Goal: Task Accomplishment & Management: Complete application form

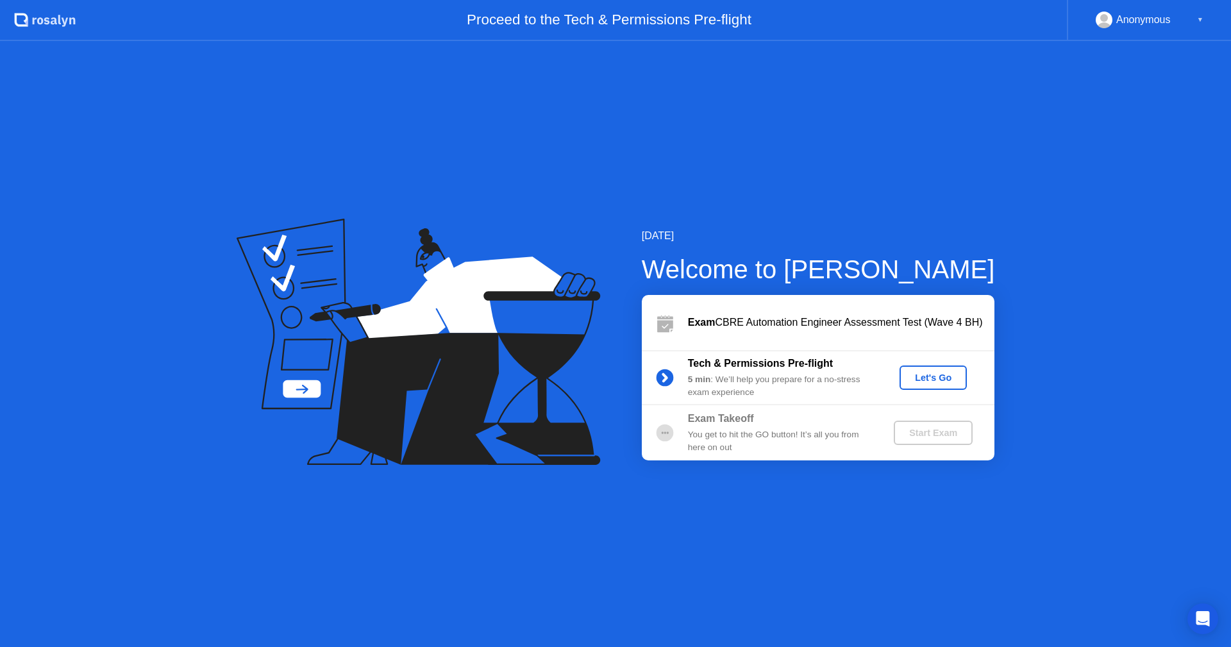
click at [921, 382] on div "Let's Go" at bounding box center [932, 377] width 57 height 10
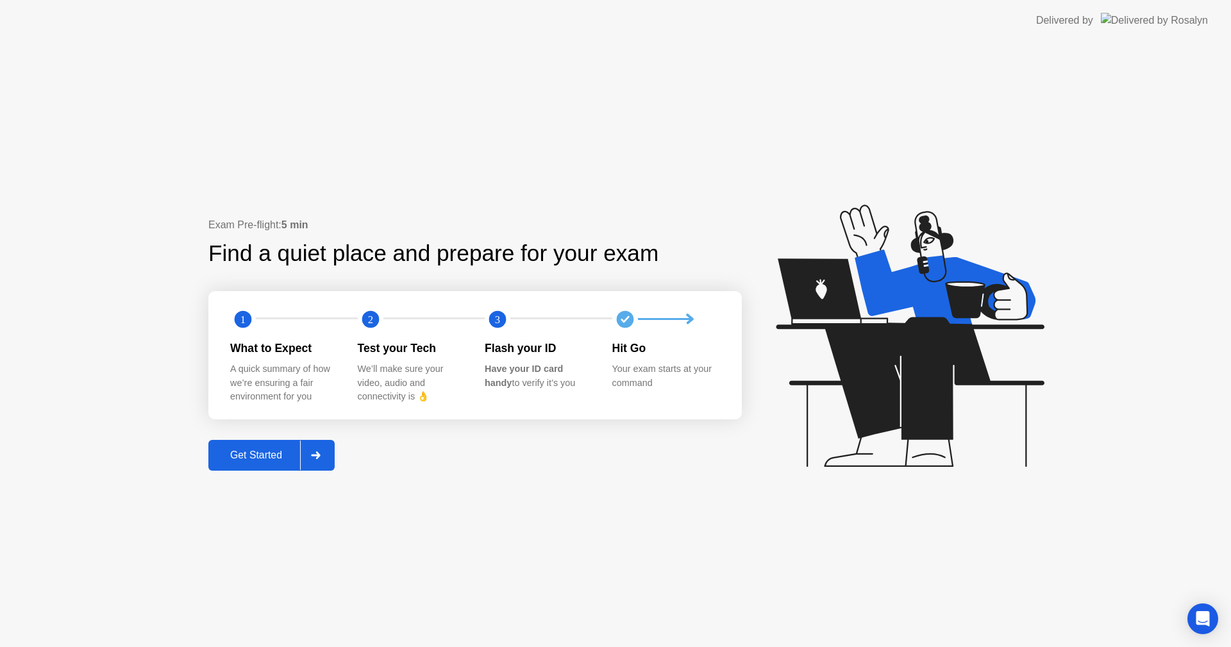
click at [279, 460] on div "Get Started" at bounding box center [256, 455] width 88 height 12
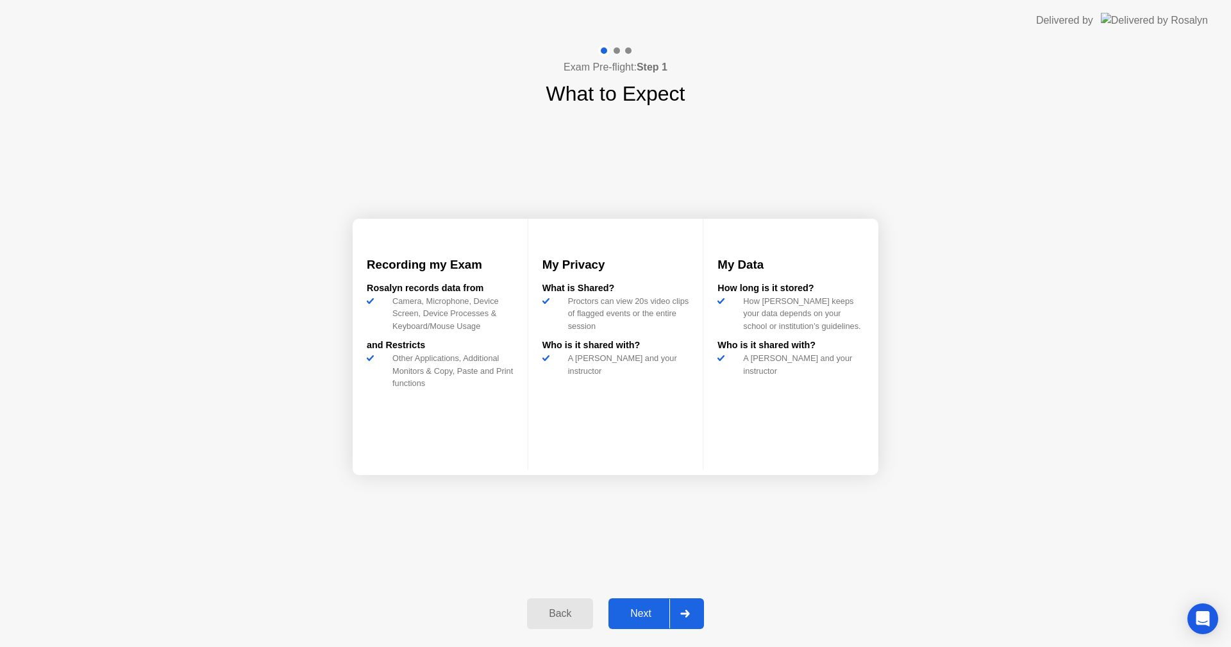
click at [648, 570] on div "Next" at bounding box center [640, 614] width 57 height 12
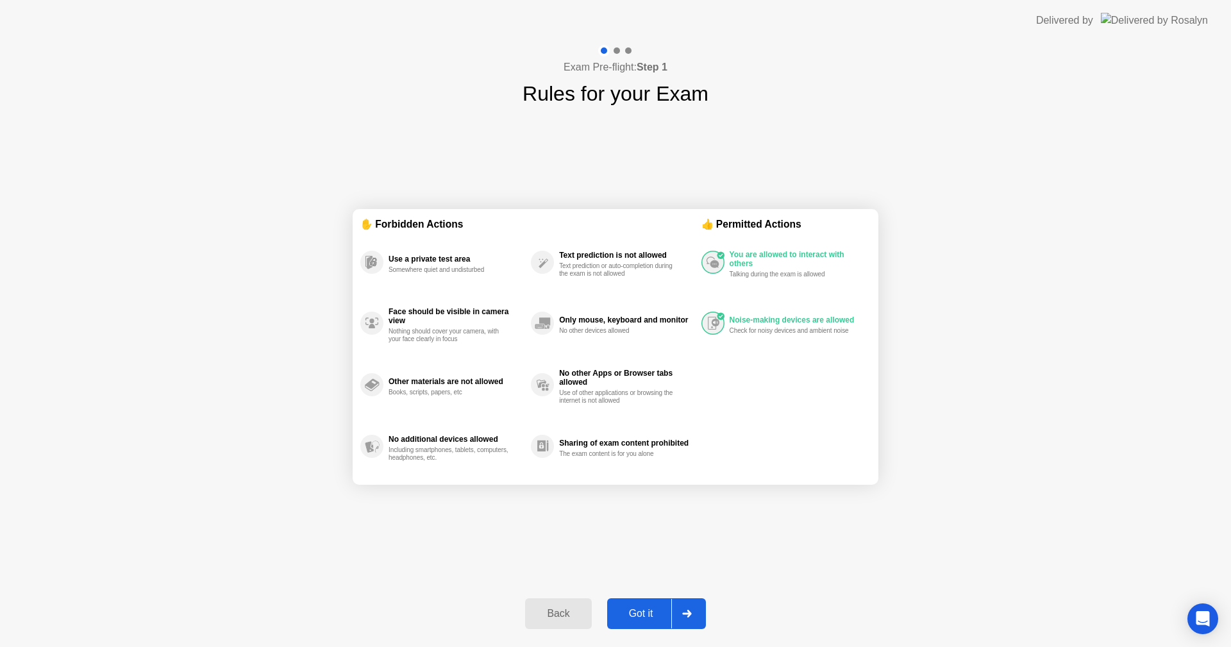
click at [600, 349] on div "Only mouse, keyboard and monitor No other devices allowed" at bounding box center [616, 324] width 170 height 62
click at [661, 570] on div "Got it" at bounding box center [641, 614] width 60 height 12
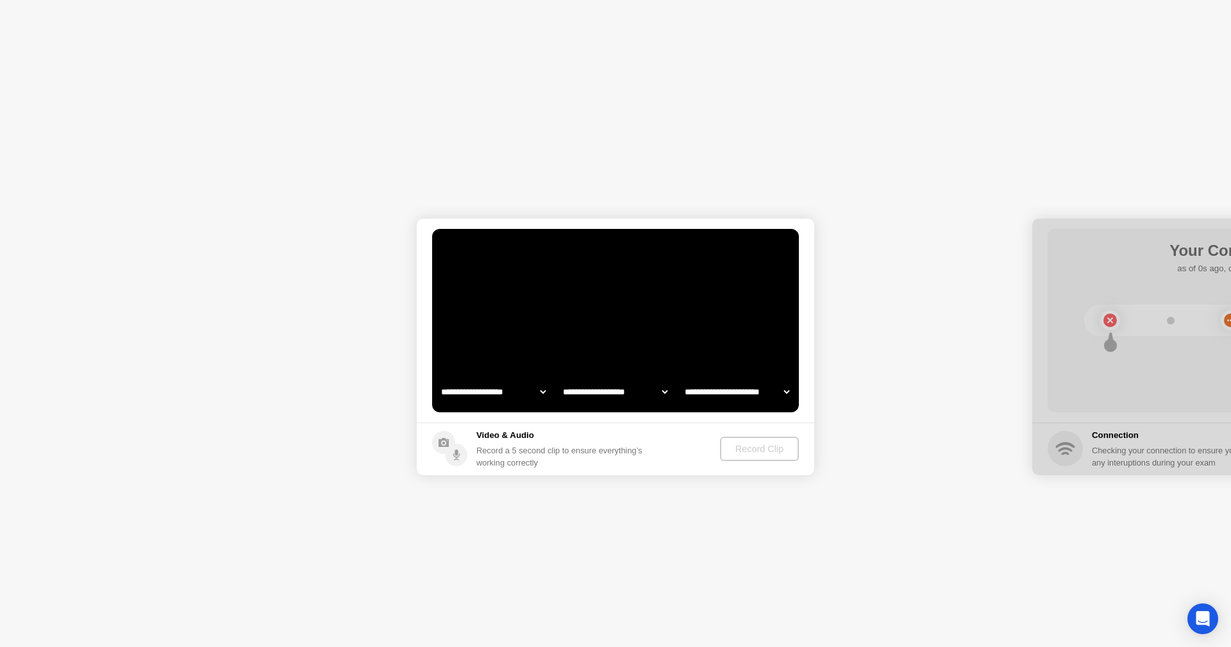
select select "**********"
select select "*******"
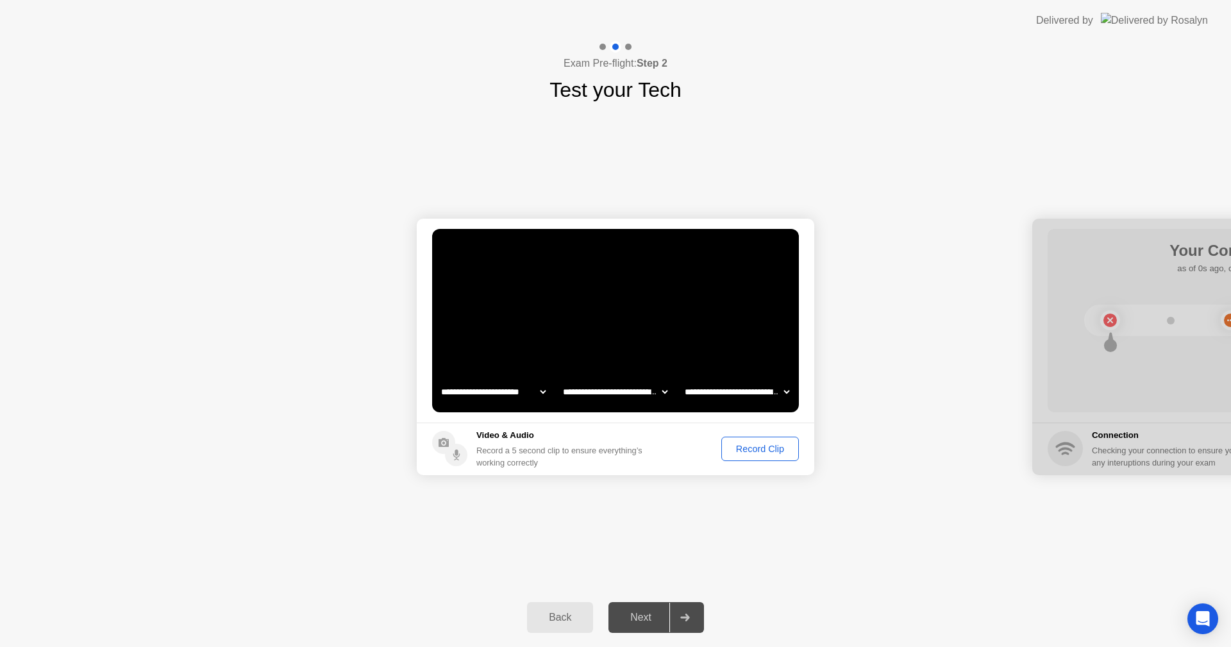
click at [754, 449] on div "Record Clip" at bounding box center [759, 448] width 69 height 10
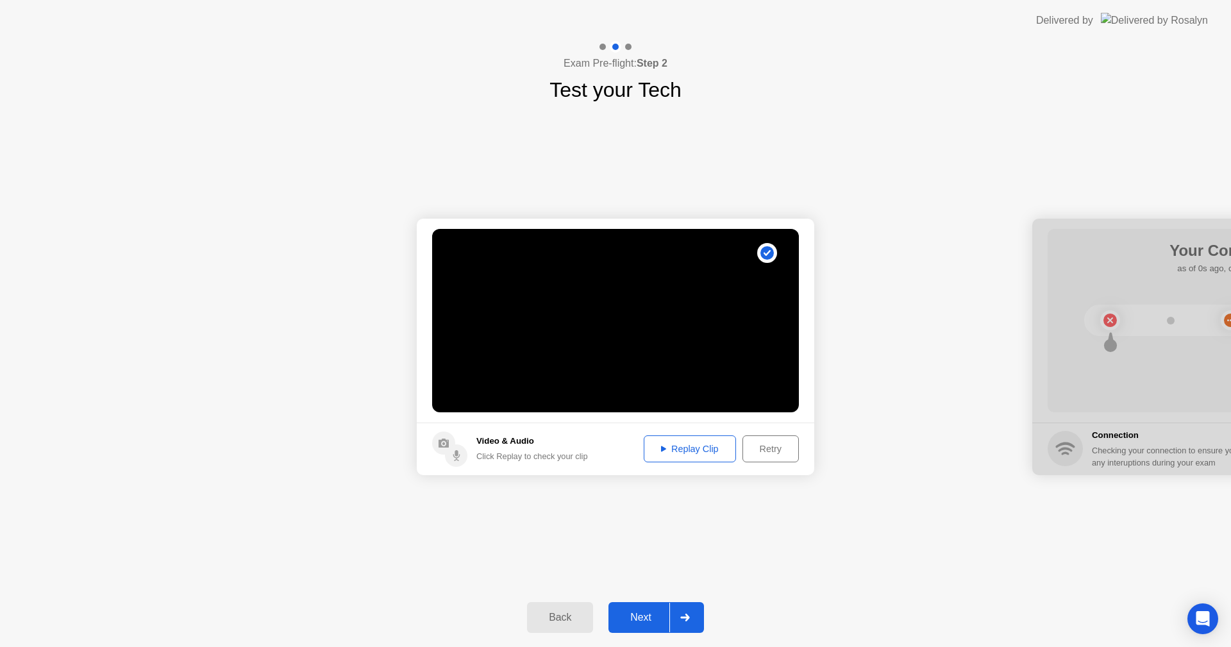
click at [697, 451] on div "Replay Clip" at bounding box center [689, 448] width 83 height 10
click at [984, 375] on div at bounding box center [1230, 347] width 397 height 256
click at [656, 570] on div "Next" at bounding box center [640, 617] width 57 height 12
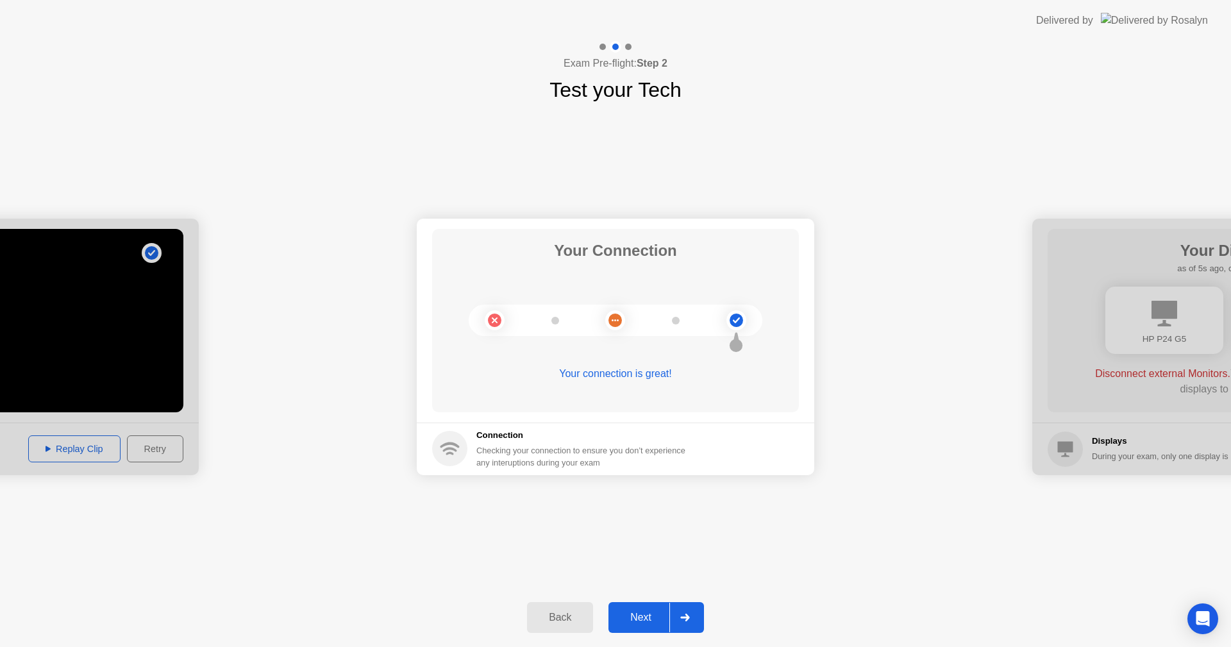
click at [643, 570] on div "Next" at bounding box center [640, 617] width 57 height 12
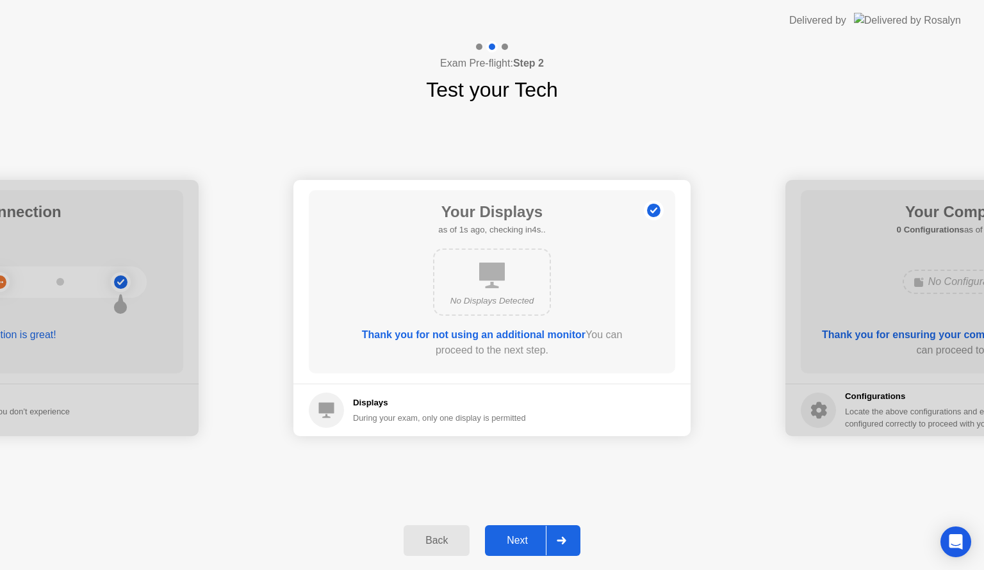
click at [536, 520] on div "Back Next" at bounding box center [492, 540] width 984 height 59
click at [531, 543] on div "Next" at bounding box center [517, 541] width 57 height 12
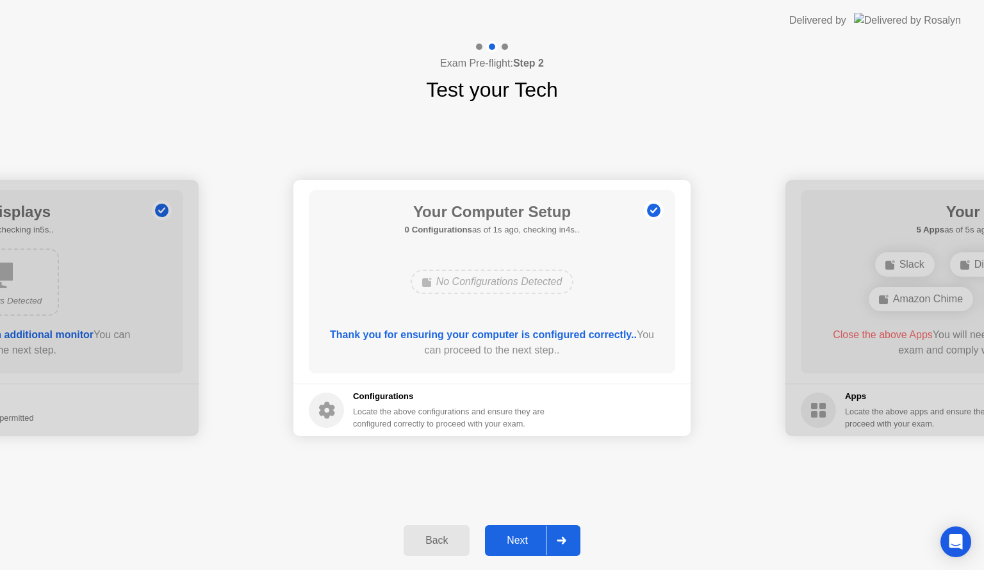
click at [524, 473] on div "**********" at bounding box center [492, 308] width 984 height 406
click at [461, 281] on div "No Configurations Detected" at bounding box center [492, 282] width 163 height 24
click at [535, 538] on div "Next" at bounding box center [517, 541] width 57 height 12
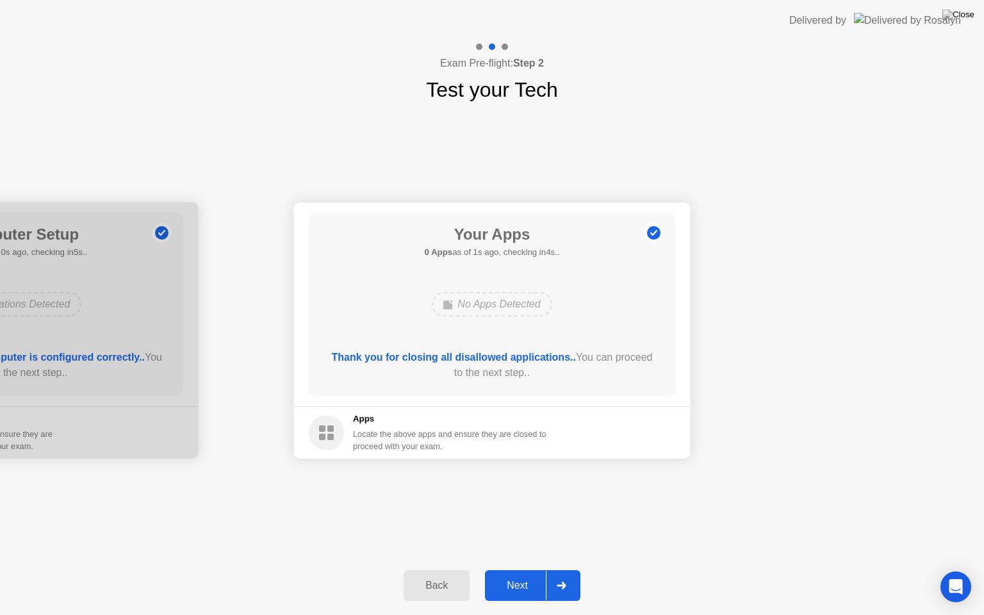
click at [595, 101] on div "Exam Pre-flight: Step 2 Test your Tech" at bounding box center [492, 73] width 984 height 64
drag, startPoint x: 655, startPoint y: 15, endPoint x: 652, endPoint y: 59, distance: 43.7
click at [652, 60] on app-layout-with-logo "**********" at bounding box center [492, 307] width 984 height 615
click at [704, 168] on div "**********" at bounding box center [492, 330] width 984 height 451
click at [528, 570] on div "Next" at bounding box center [517, 586] width 57 height 12
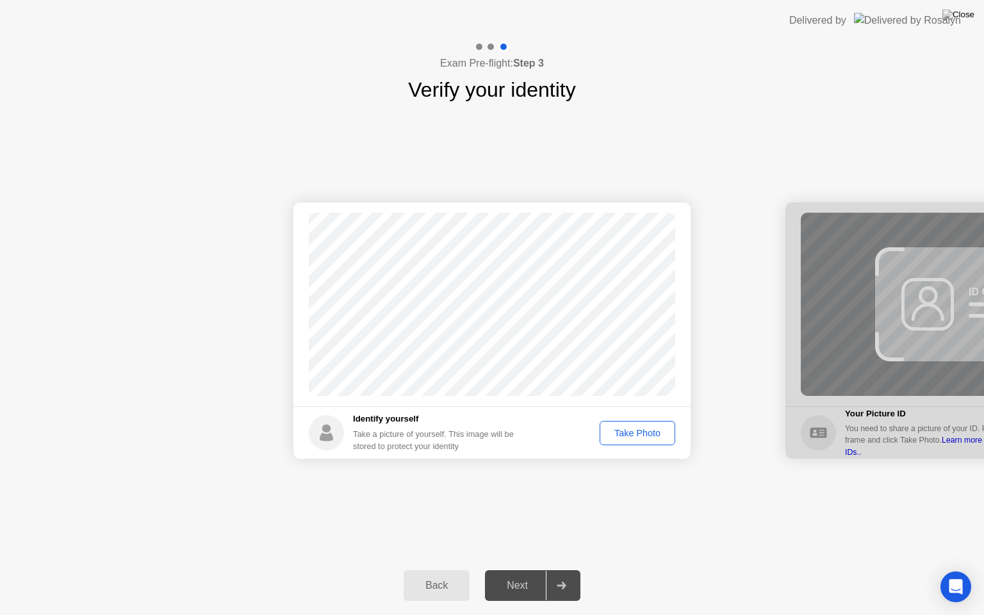
click at [643, 435] on div "Take Photo" at bounding box center [637, 433] width 67 height 10
click at [524, 570] on div "Next" at bounding box center [517, 586] width 57 height 12
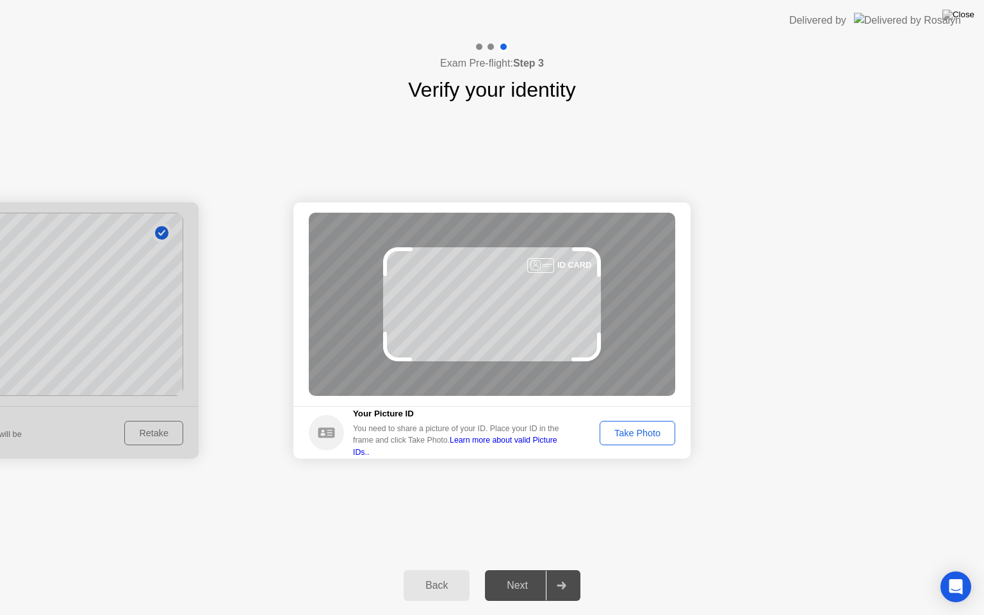
click at [558, 447] on link "Learn more about valid Picture IDs.." at bounding box center [455, 446] width 204 height 21
click at [653, 428] on div "Take Photo" at bounding box center [637, 433] width 67 height 10
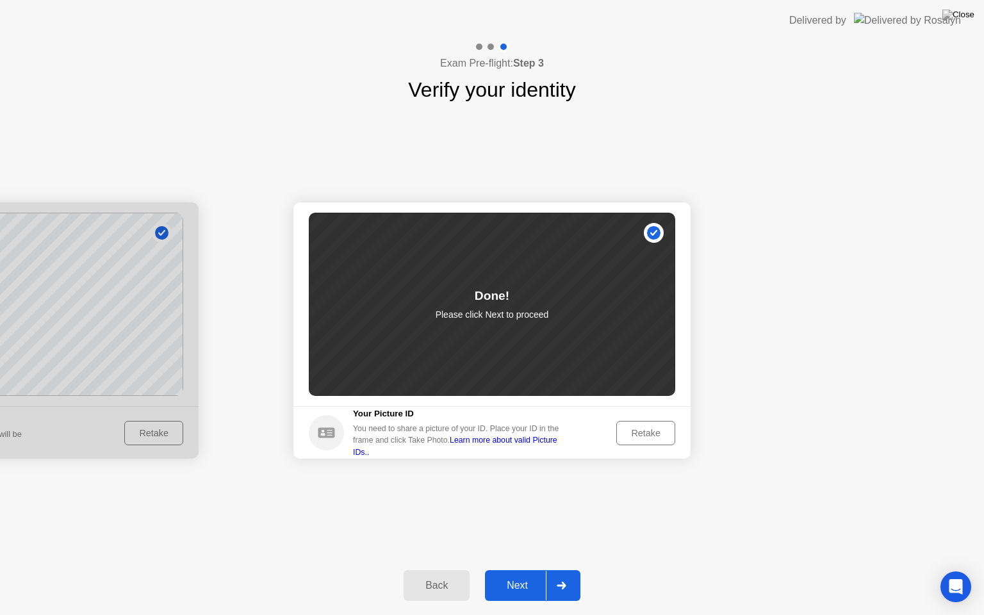
click at [516, 570] on div "Next" at bounding box center [517, 586] width 57 height 12
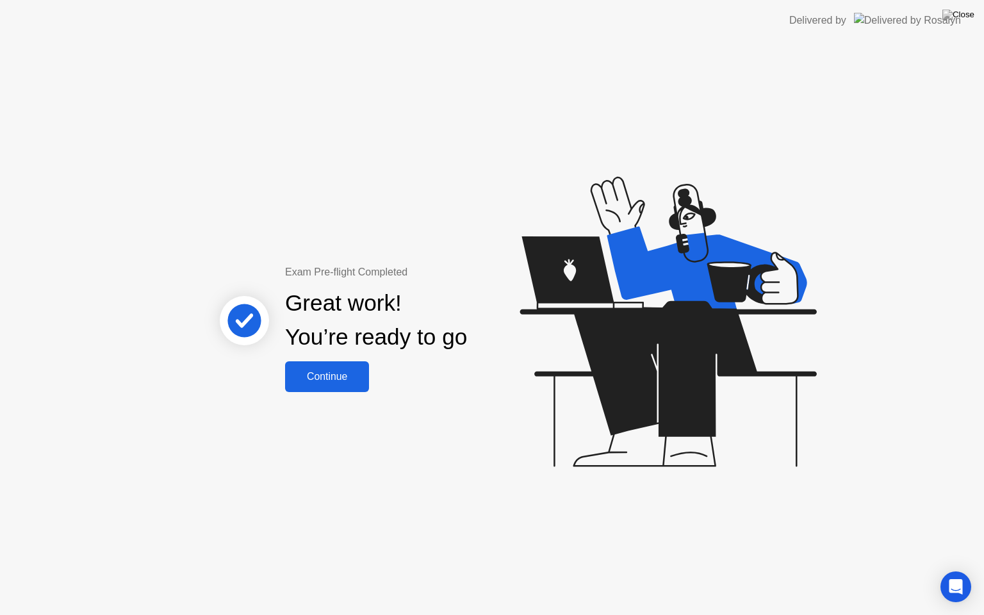
click at [356, 378] on div "Continue" at bounding box center [327, 377] width 76 height 12
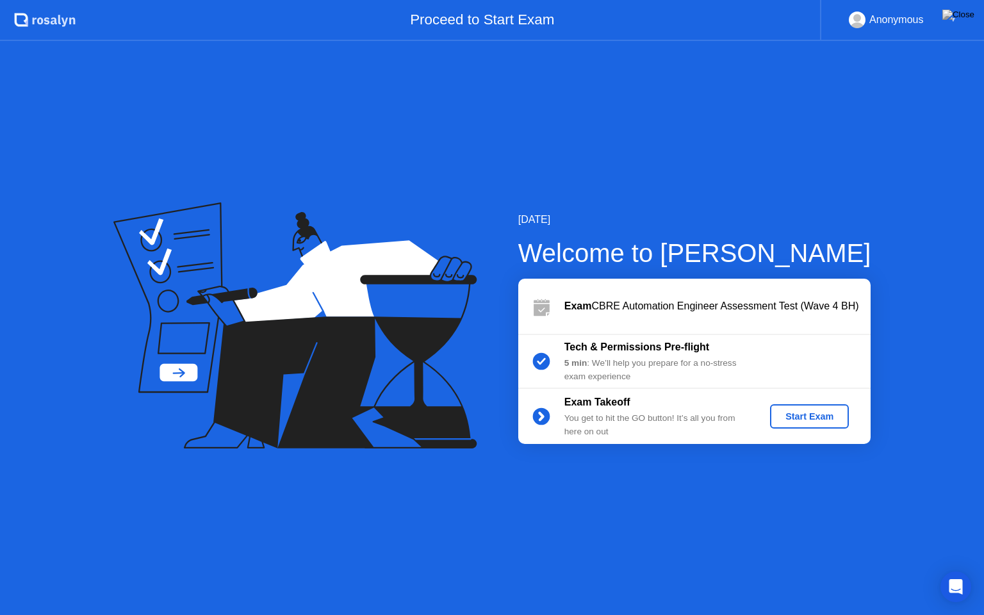
click at [798, 417] on div "Start Exam" at bounding box center [809, 416] width 69 height 10
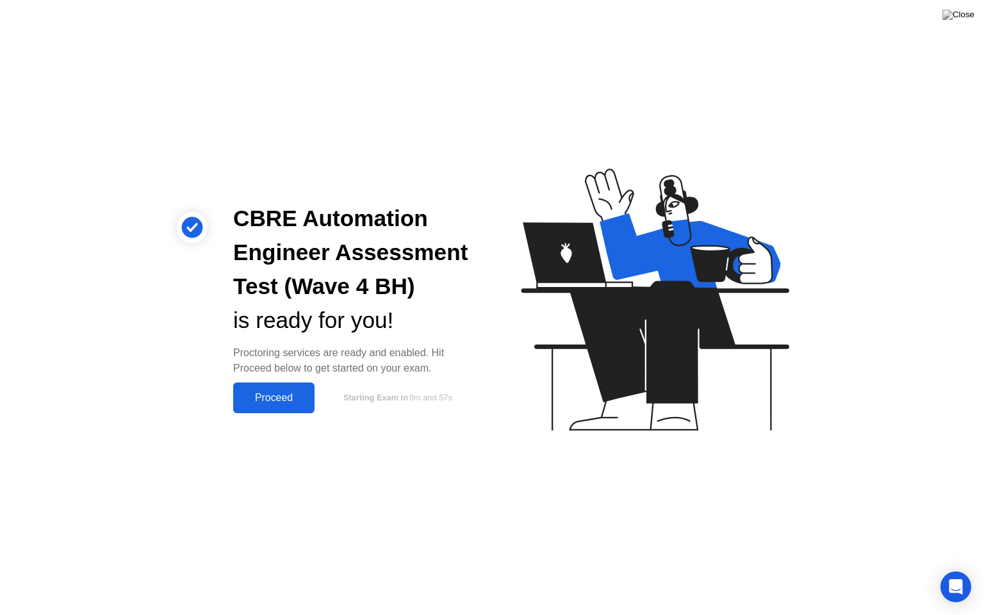
click at [283, 398] on div "Proceed" at bounding box center [274, 398] width 74 height 12
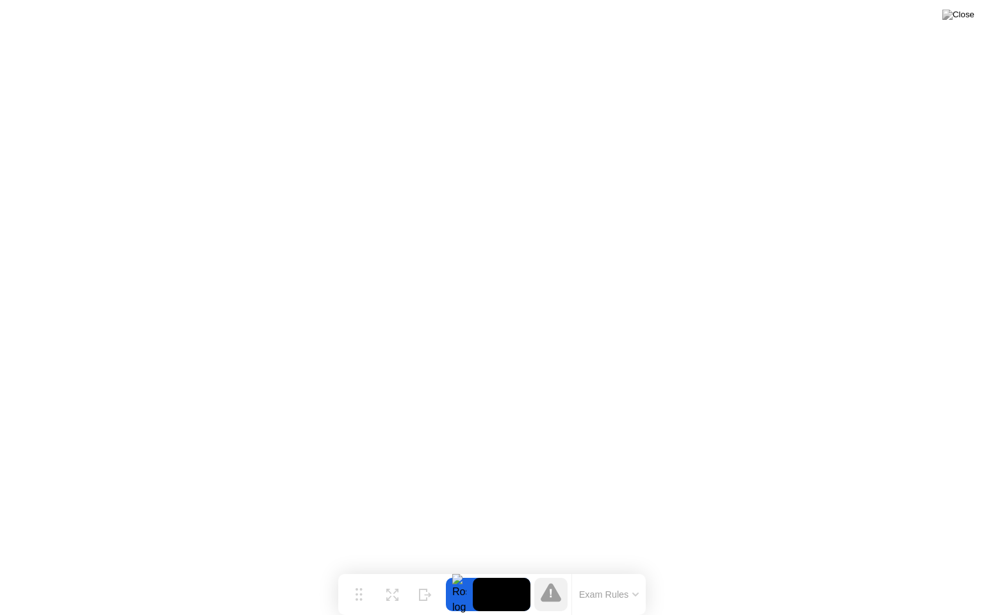
click at [636, 570] on button "Exam Rules" at bounding box center [610, 595] width 68 height 12
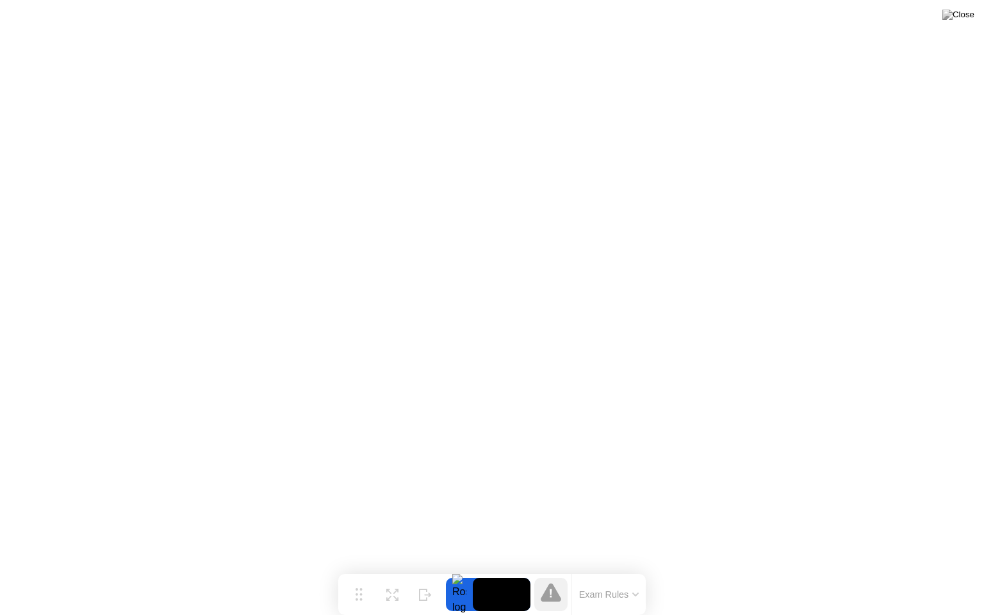
click at [458, 570] on div at bounding box center [459, 594] width 27 height 33
click at [549, 570] on icon at bounding box center [551, 592] width 21 height 19
click at [969, 15] on img at bounding box center [959, 15] width 32 height 10
